Goal: Find specific page/section: Find specific page/section

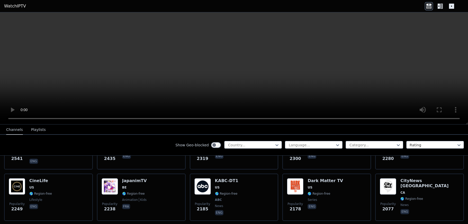
scroll to position [252, 0]
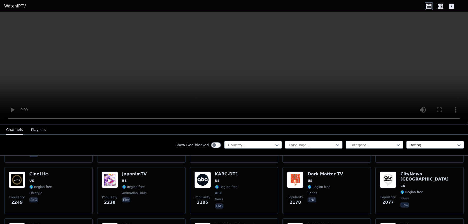
click at [368, 148] on div "Show Geo-blocked Country... Language... Category... Rating" at bounding box center [234, 145] width 468 height 21
click at [368, 146] on div at bounding box center [372, 144] width 47 height 5
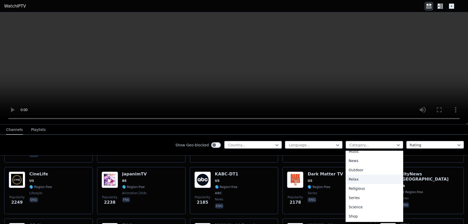
scroll to position [164, 0]
click at [353, 212] on div "Sports" at bounding box center [374, 214] width 58 height 9
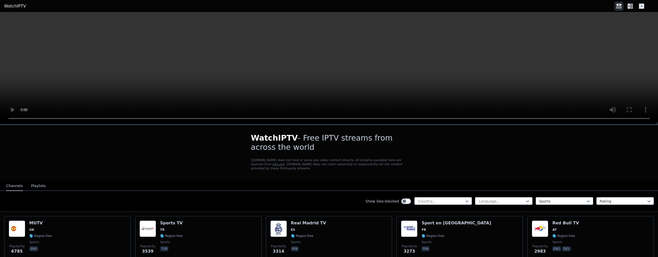
scroll to position [11, 0]
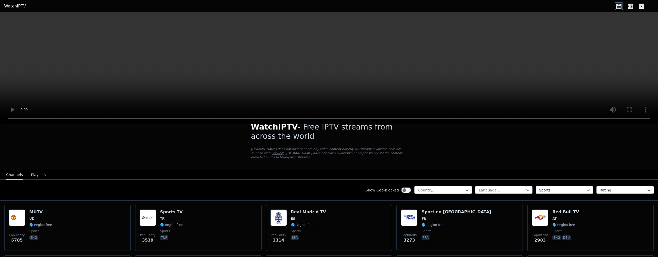
click at [448, 189] on div at bounding box center [440, 190] width 47 height 5
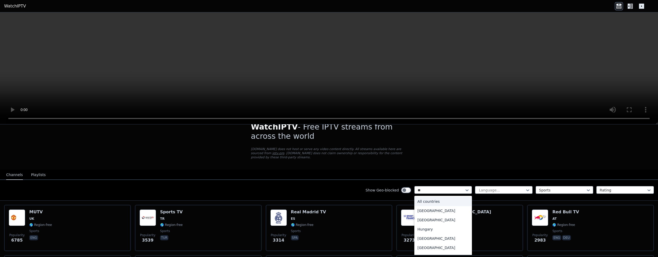
type input "***"
click at [429, 224] on div "[GEOGRAPHIC_DATA]" at bounding box center [443, 229] width 58 height 9
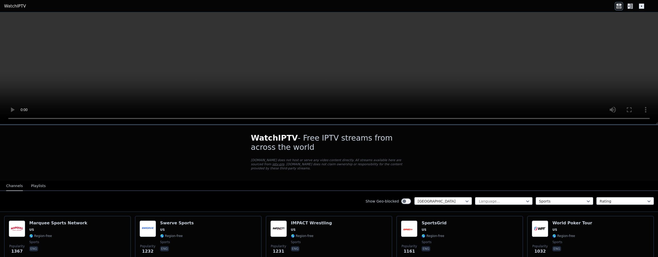
scroll to position [2, 0]
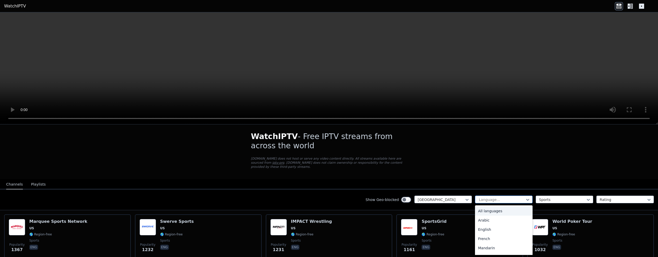
click at [467, 200] on div "Language..." at bounding box center [502, 199] width 46 height 5
type input "***"
click at [467, 210] on div "English" at bounding box center [504, 210] width 58 height 9
